Goal: Navigation & Orientation: Find specific page/section

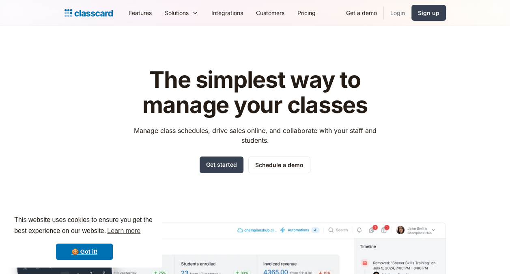
click at [399, 17] on link "Login" at bounding box center [398, 13] width 28 height 18
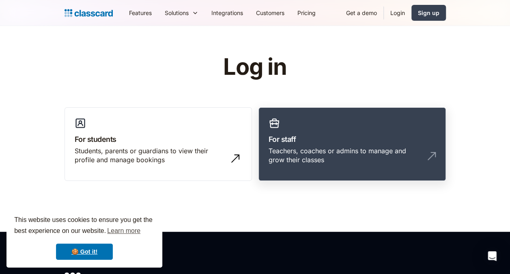
click at [362, 114] on link "For staff Teachers, coaches or admins to manage and grow their classes" at bounding box center [353, 144] width 188 height 74
